Goal: Task Accomplishment & Management: Manage account settings

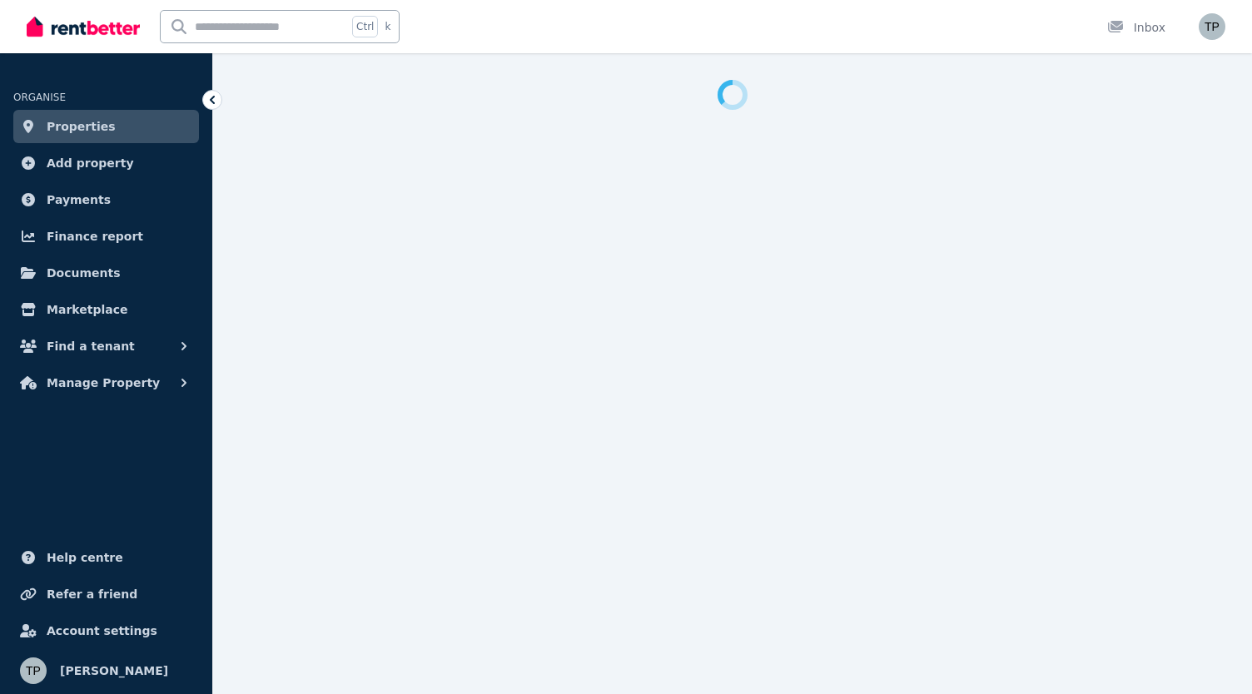
select select "**********"
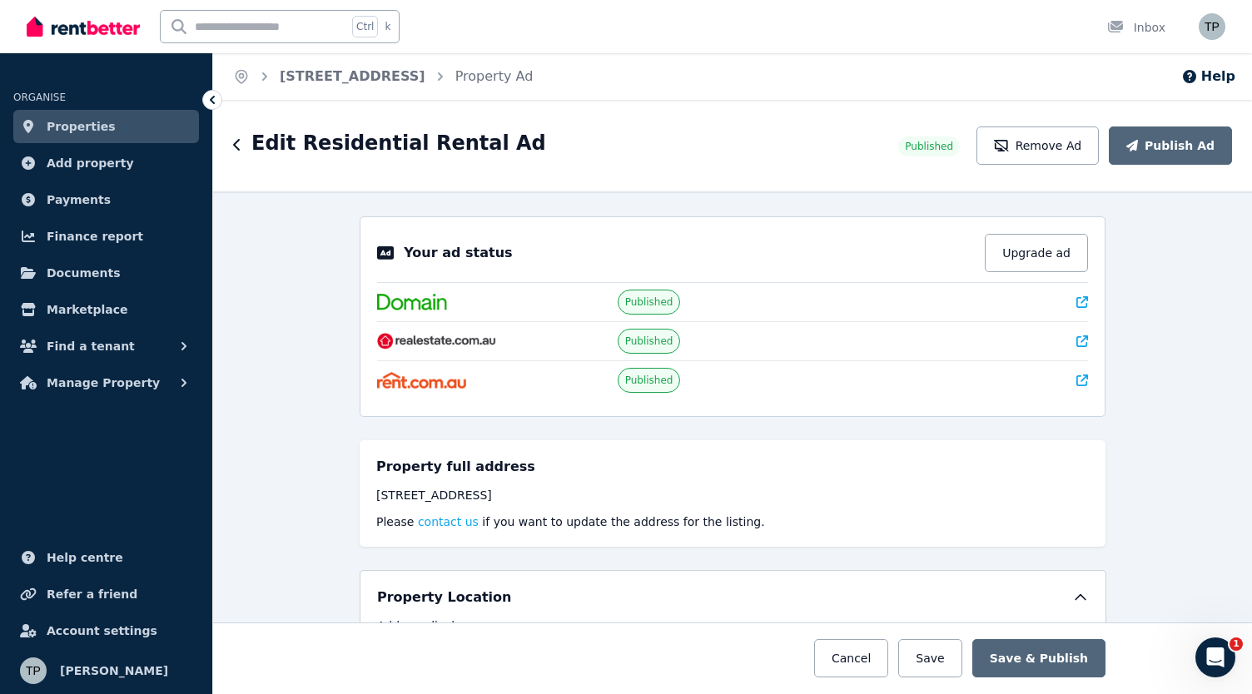
click at [1077, 338] on icon at bounding box center [1083, 342] width 12 height 12
click at [1077, 296] on icon at bounding box center [1083, 302] width 12 height 12
